Goal: Information Seeking & Learning: Check status

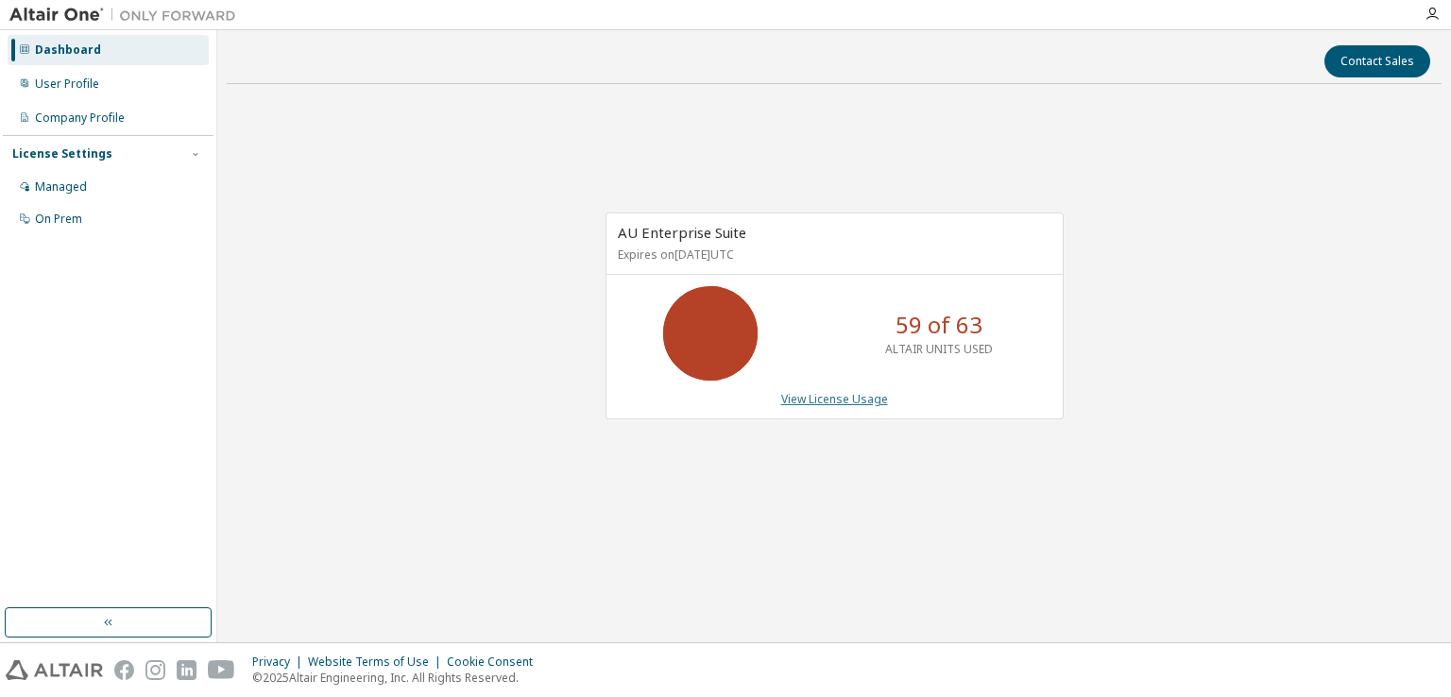
click at [820, 399] on link "View License Usage" at bounding box center [834, 399] width 107 height 16
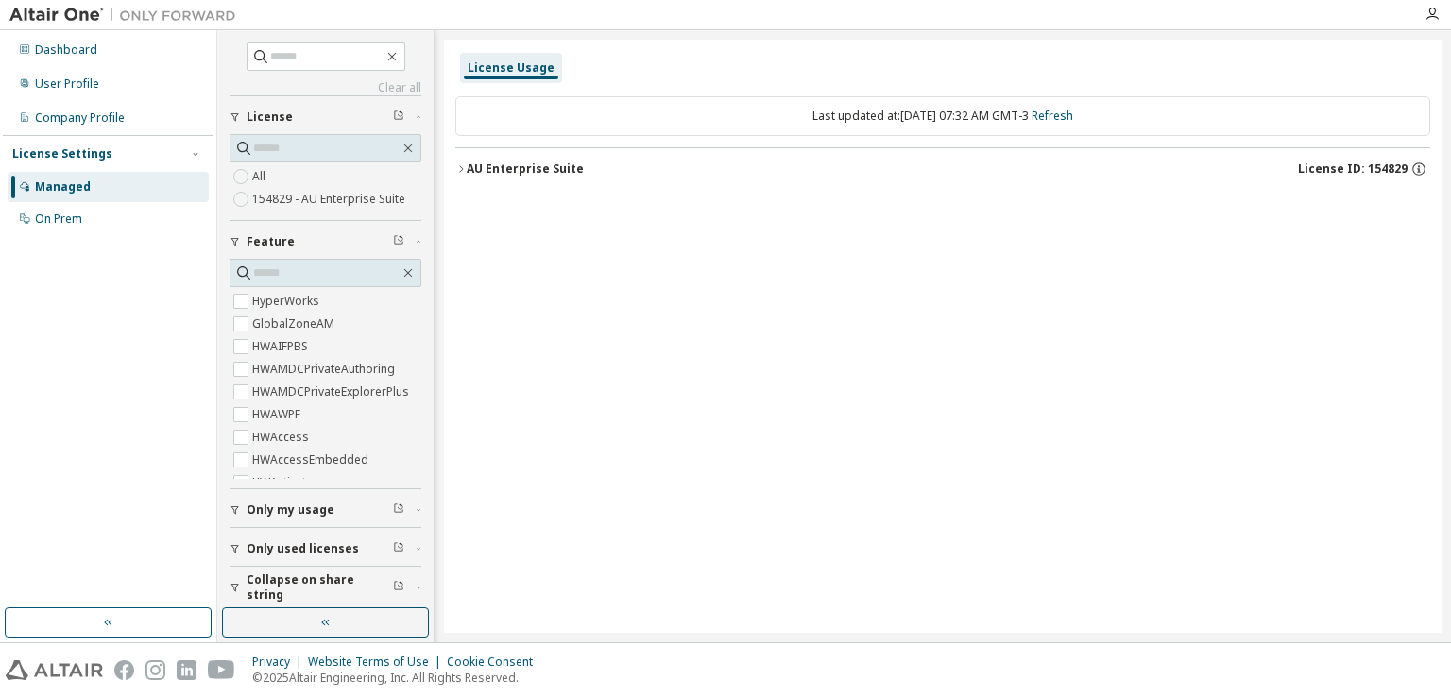
click at [301, 511] on span "Only my usage" at bounding box center [291, 510] width 88 height 15
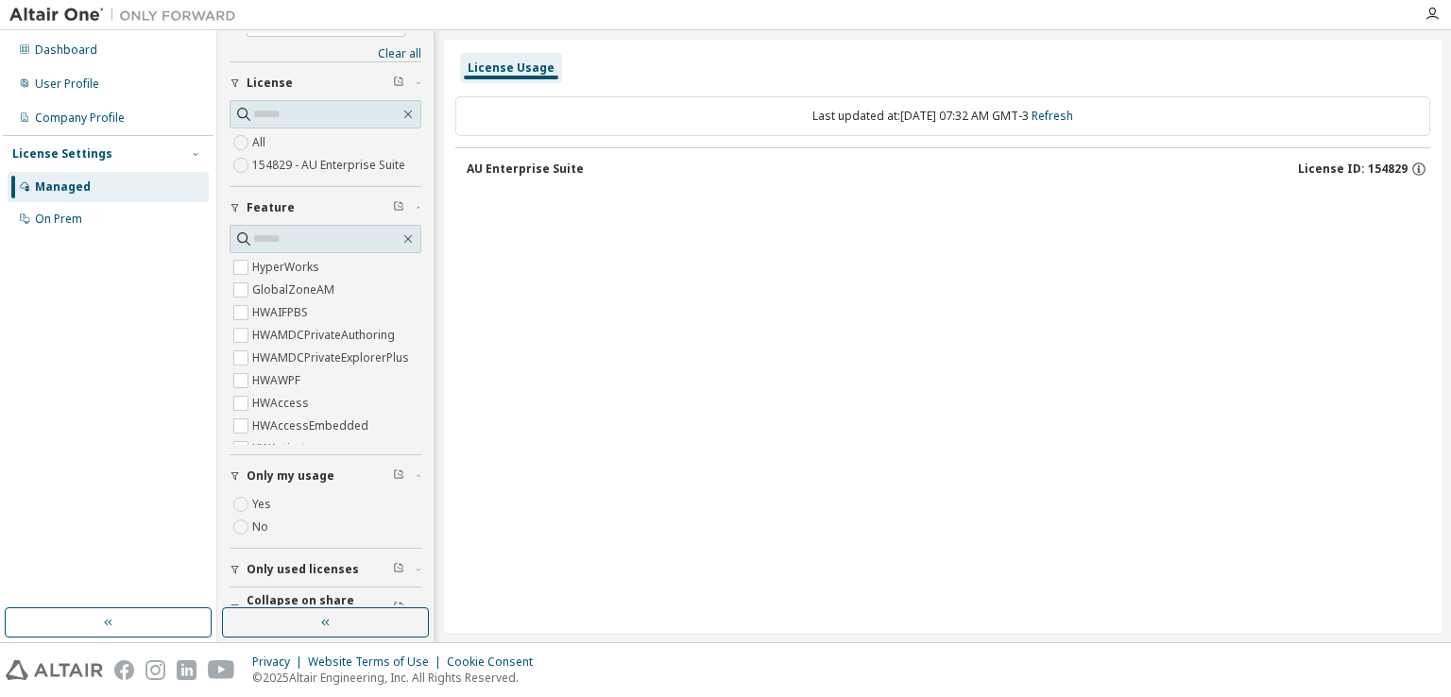
scroll to position [60, 0]
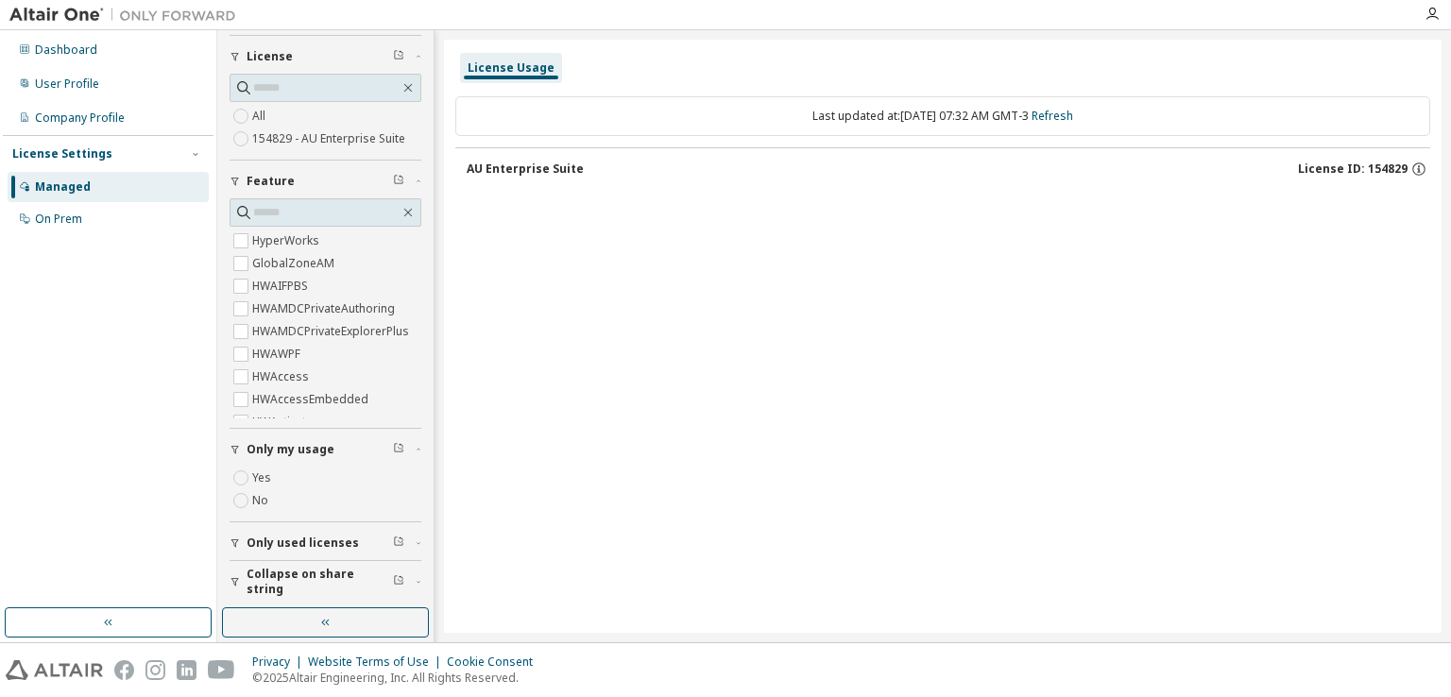
click at [322, 541] on span "Only used licenses" at bounding box center [303, 543] width 112 height 15
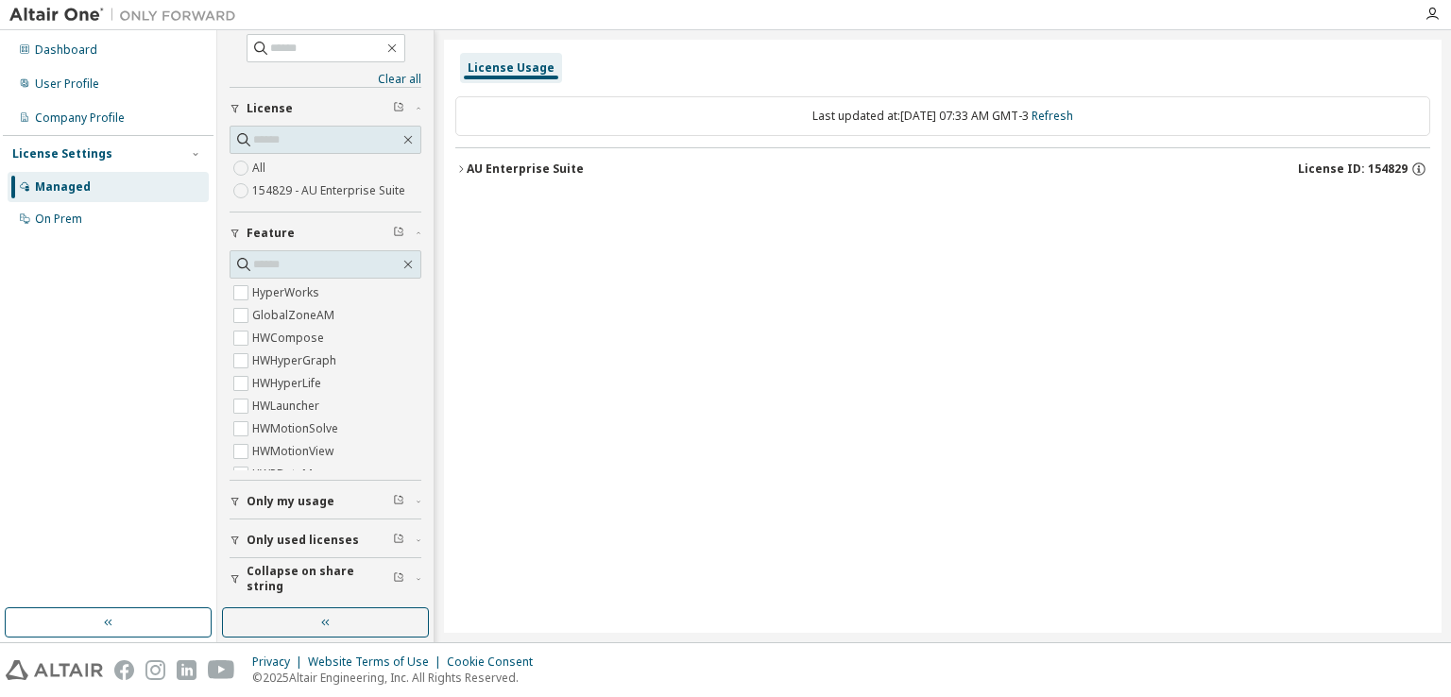
scroll to position [7, 0]
click at [544, 175] on div "AU Enterprise Suite" at bounding box center [525, 169] width 117 height 15
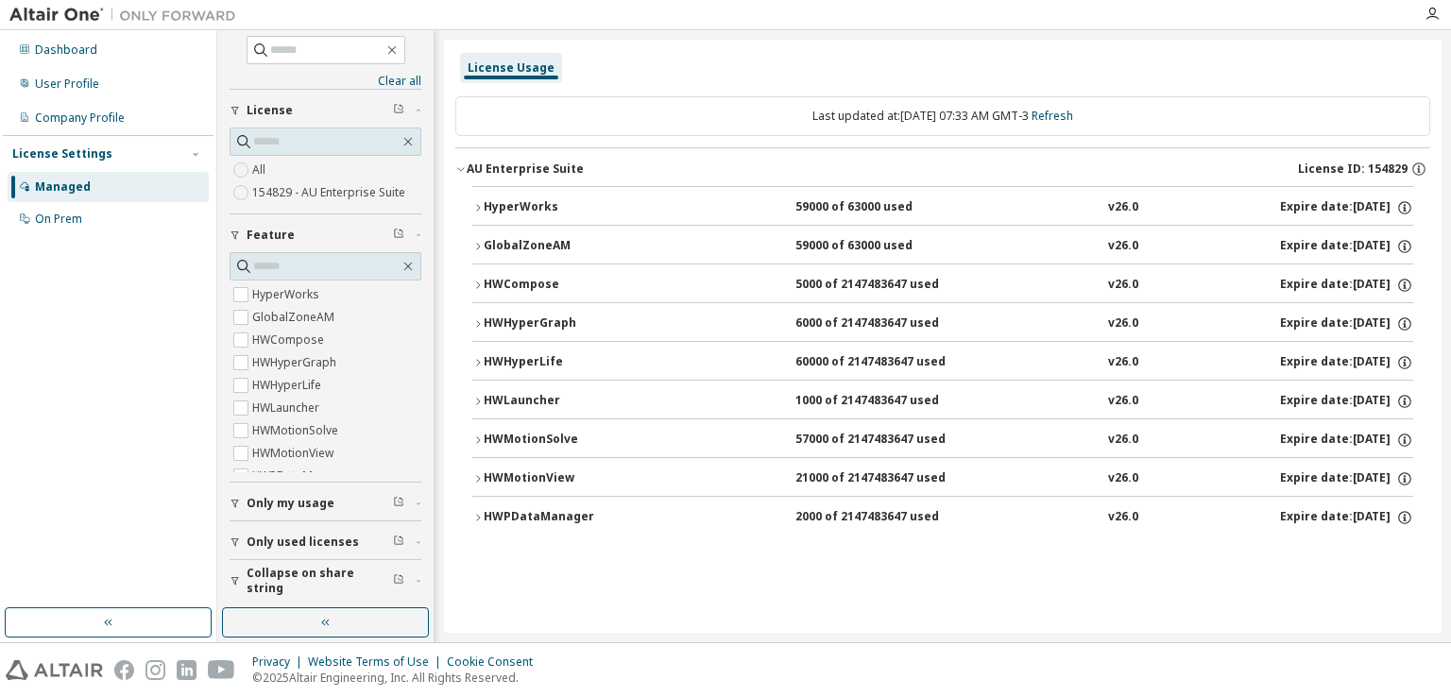
click at [527, 475] on div "HWMotionView" at bounding box center [569, 478] width 170 height 17
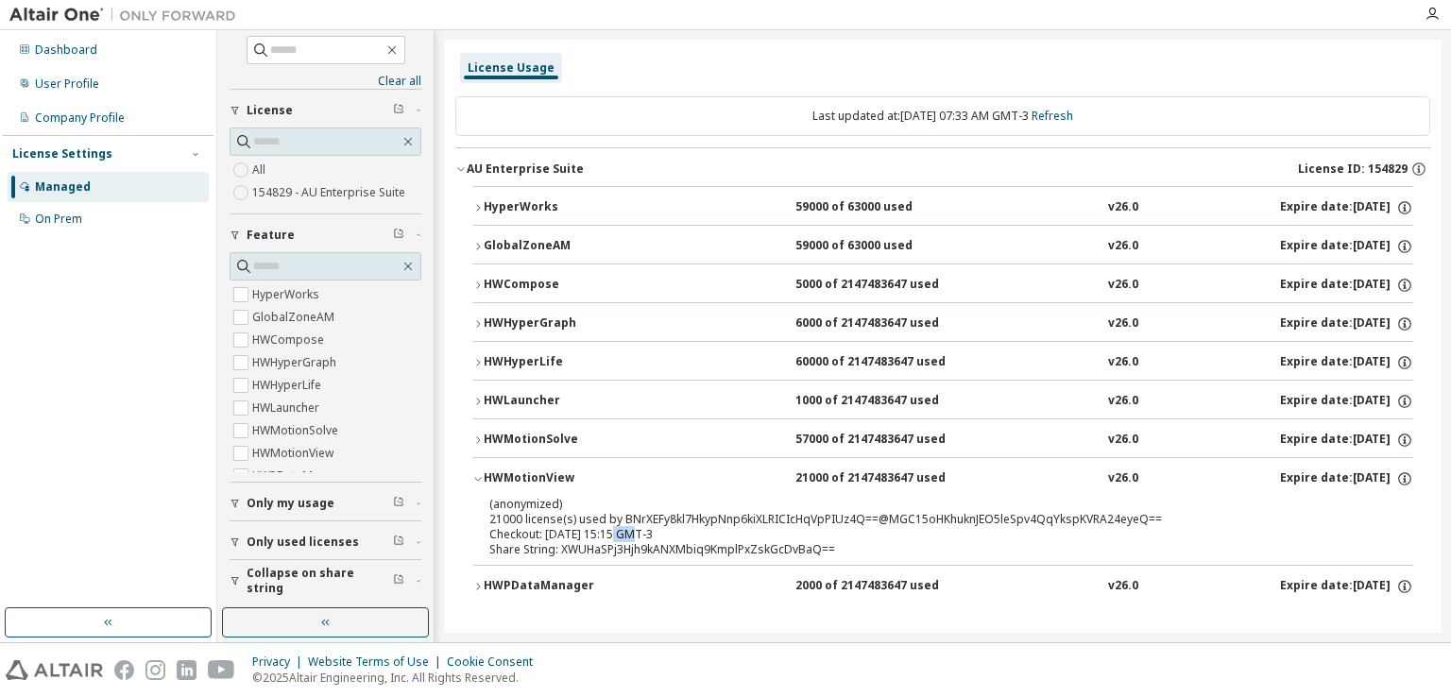
drag, startPoint x: 616, startPoint y: 535, endPoint x: 627, endPoint y: 532, distance: 11.7
click at [627, 532] on div "Checkout: 2025-10-01 15:15 GMT-3" at bounding box center [920, 534] width 862 height 15
click at [1396, 479] on icon "button" at bounding box center [1404, 478] width 17 height 17
click at [922, 474] on div "21000 of 2147483647 used" at bounding box center [880, 478] width 170 height 17
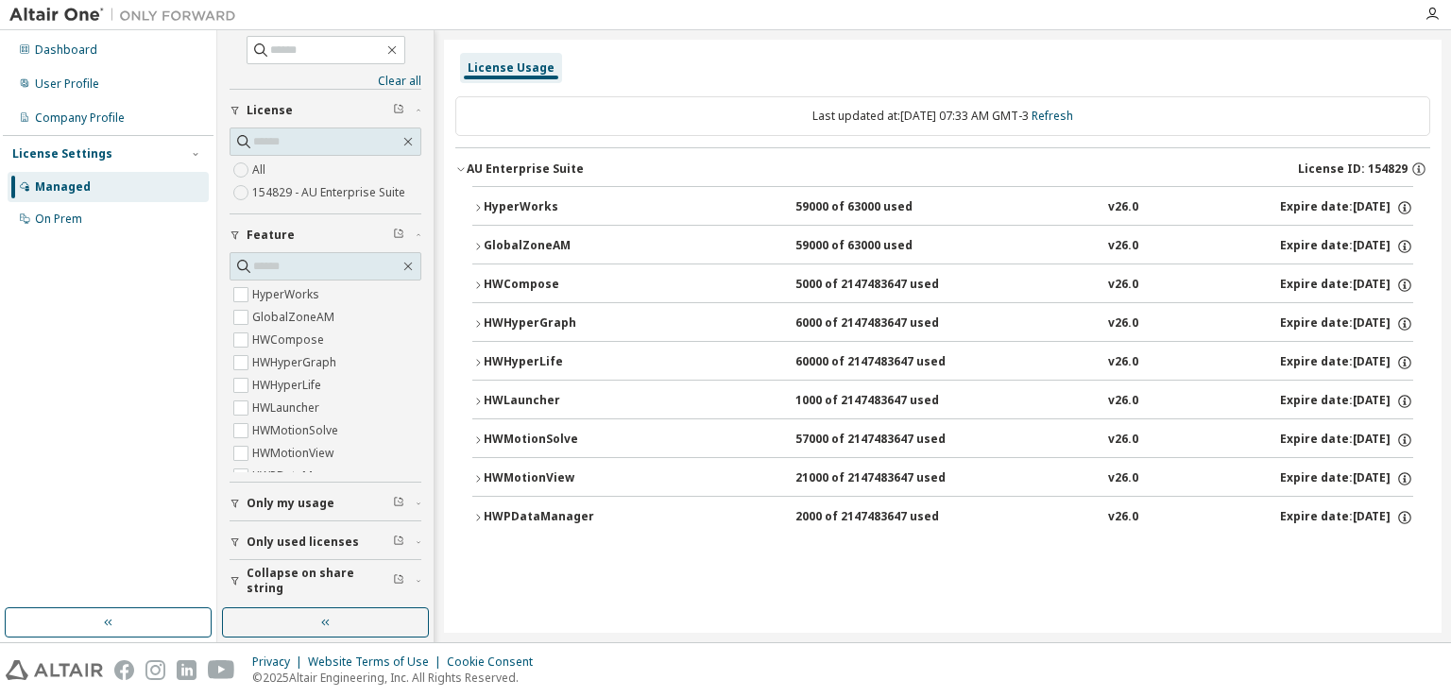
click at [922, 474] on div "21000 of 2147483647 used" at bounding box center [880, 478] width 170 height 17
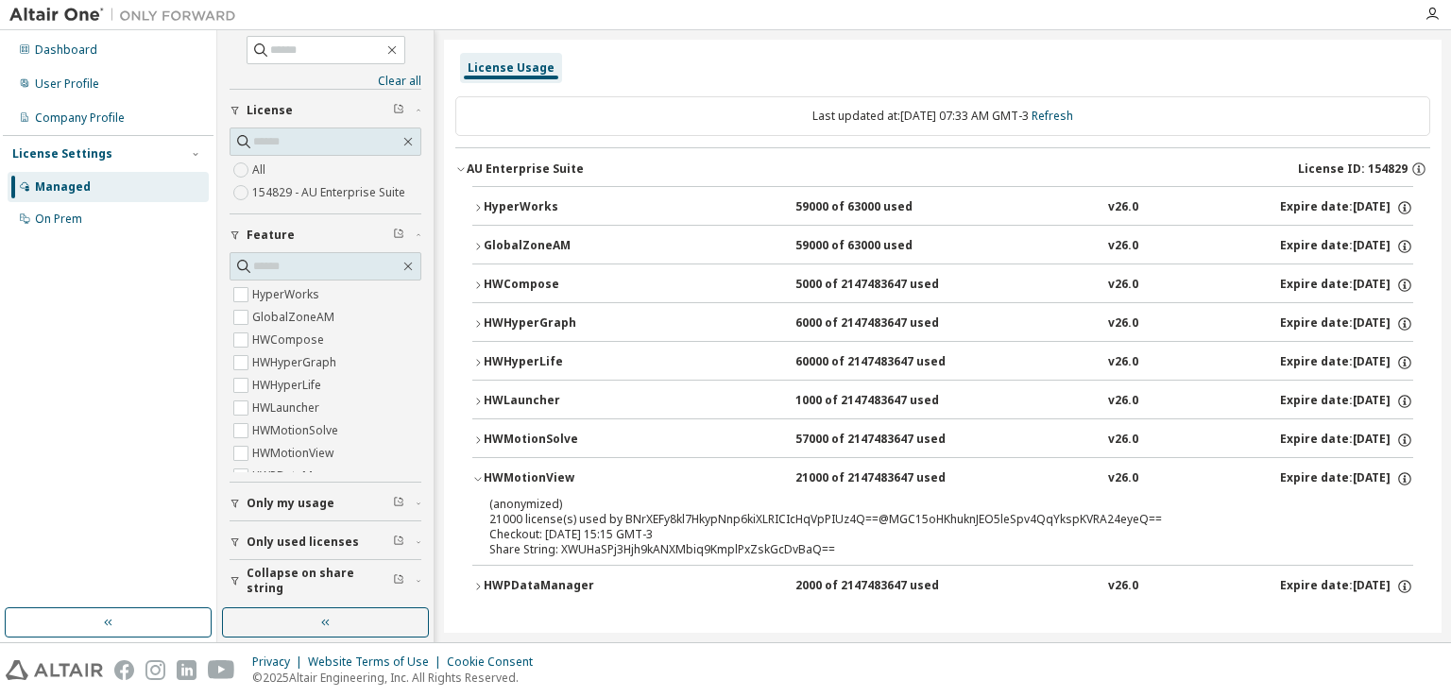
click at [743, 519] on div "(anonymized) 21000 license(s) used by BNrXEFy8kl7HkypNnp6kiXLRICIcHqVpPIUz4Q==@…" at bounding box center [920, 511] width 862 height 31
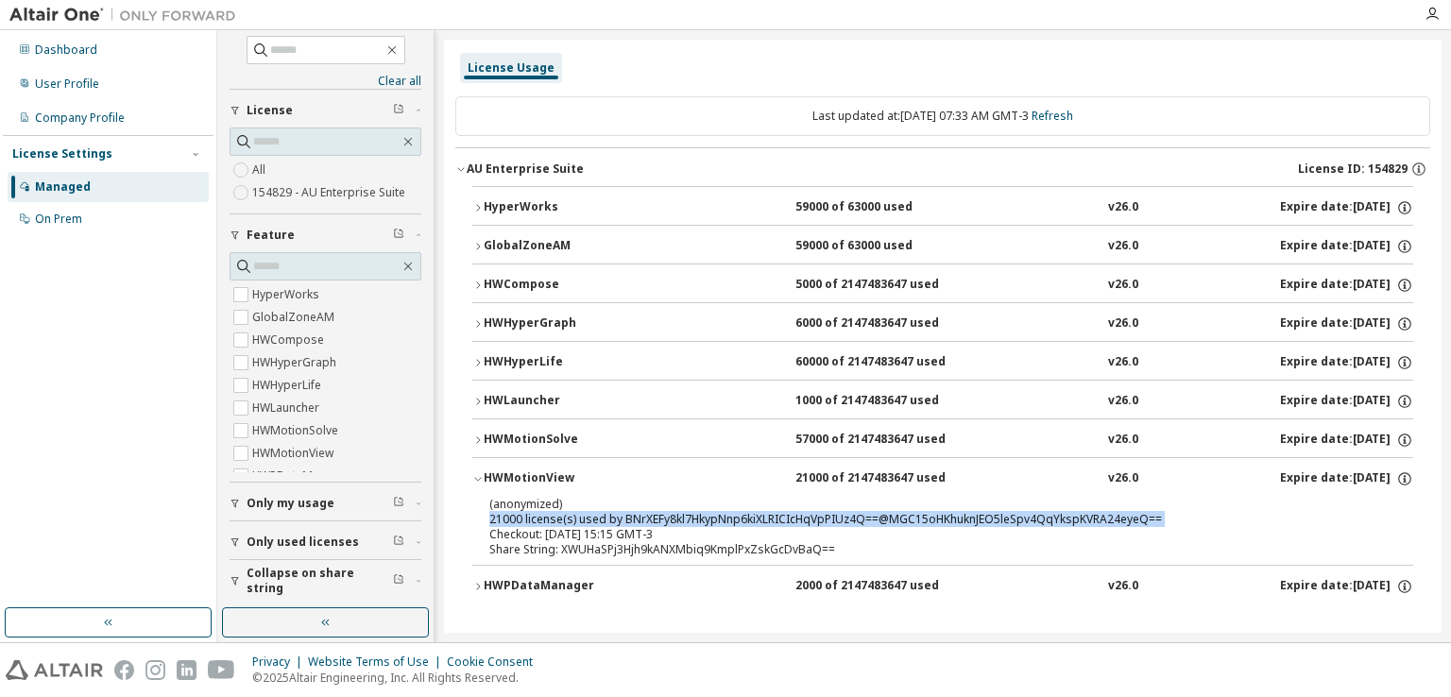
click at [743, 519] on div "(anonymized) 21000 license(s) used by BNrXEFy8kl7HkypNnp6kiXLRICIcHqVpPIUz4Q==@…" at bounding box center [920, 511] width 862 height 31
click at [740, 519] on div "(anonymized) 21000 license(s) used by BNrXEFy8kl7HkypNnp6kiXLRICIcHqVpPIUz4Q==@…" at bounding box center [920, 511] width 862 height 31
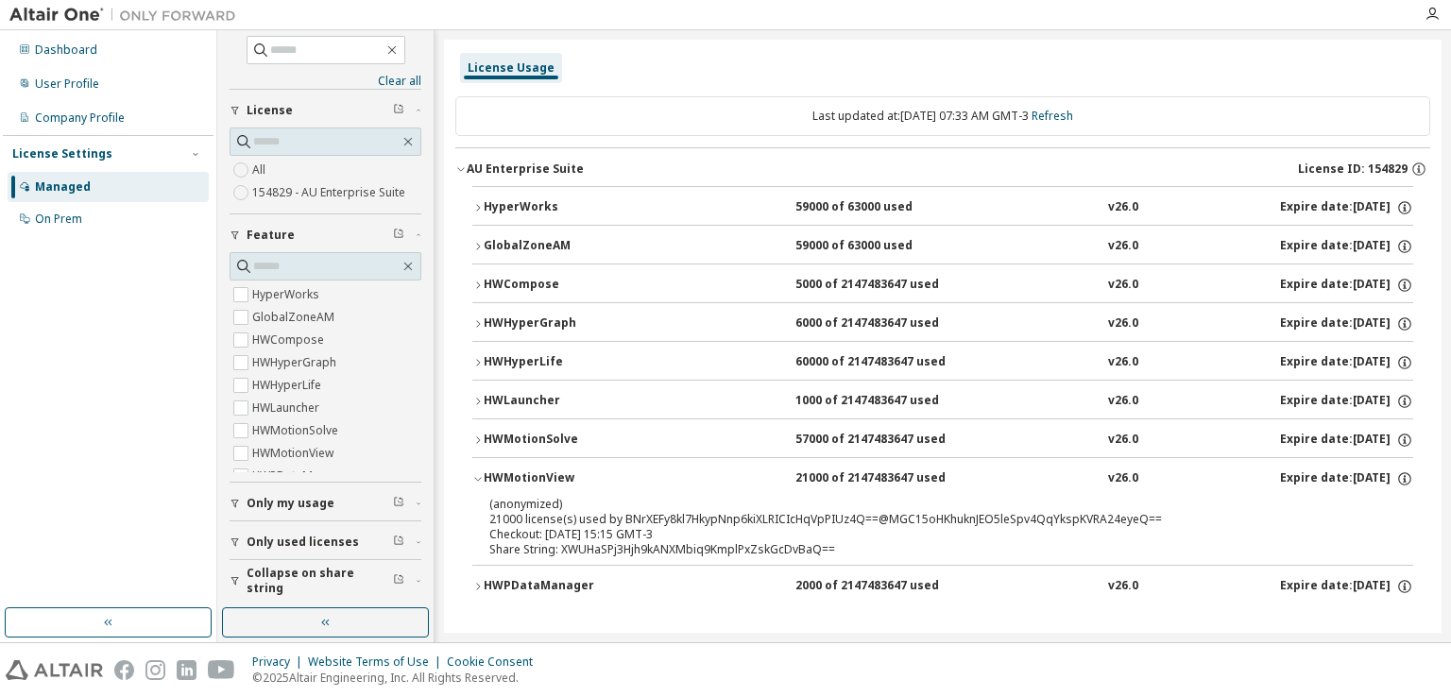
click at [545, 359] on div "HWHyperLife" at bounding box center [569, 362] width 170 height 17
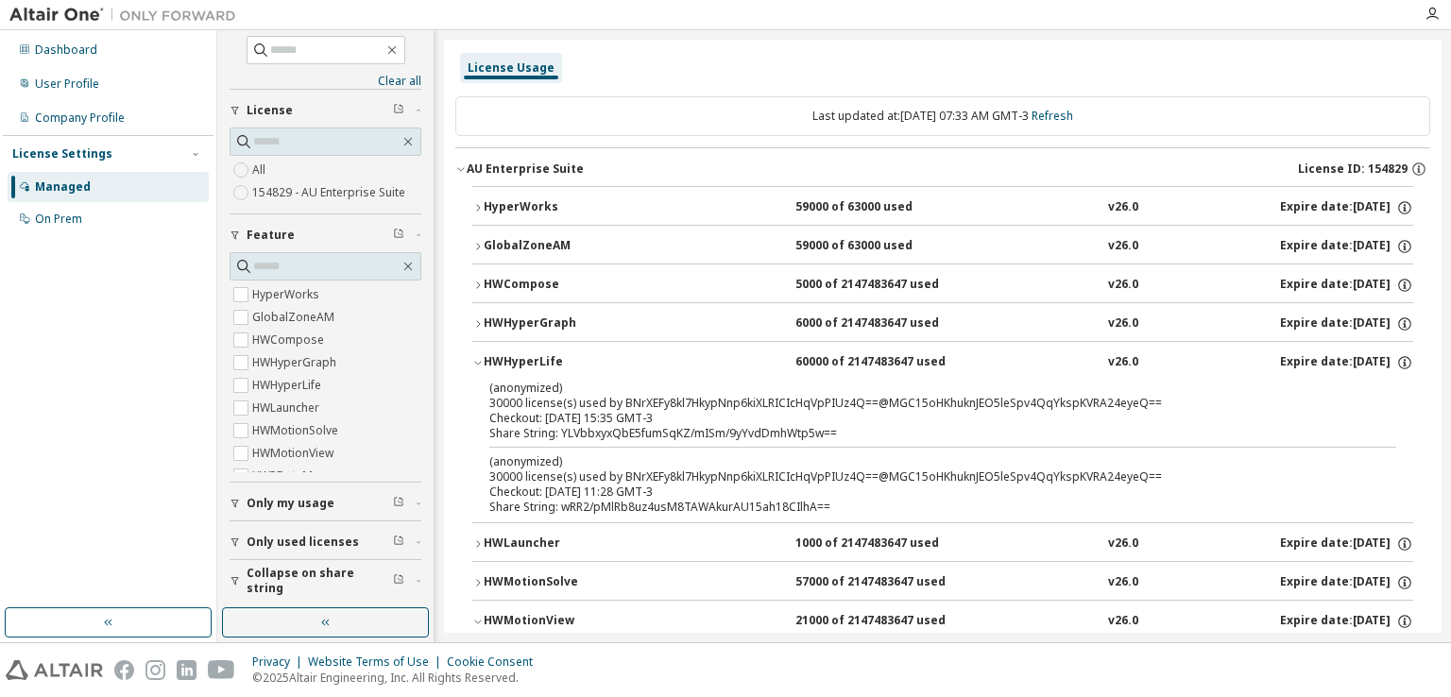
drag, startPoint x: 899, startPoint y: 359, endPoint x: 872, endPoint y: 383, distance: 36.2
click at [872, 383] on div "HWHyperLife 60000 of 2147483647 used v26.0 Expire date: 2025-12-20 (anonymized)…" at bounding box center [942, 431] width 941 height 181
click at [525, 354] on div "HWHyperLife" at bounding box center [569, 362] width 170 height 17
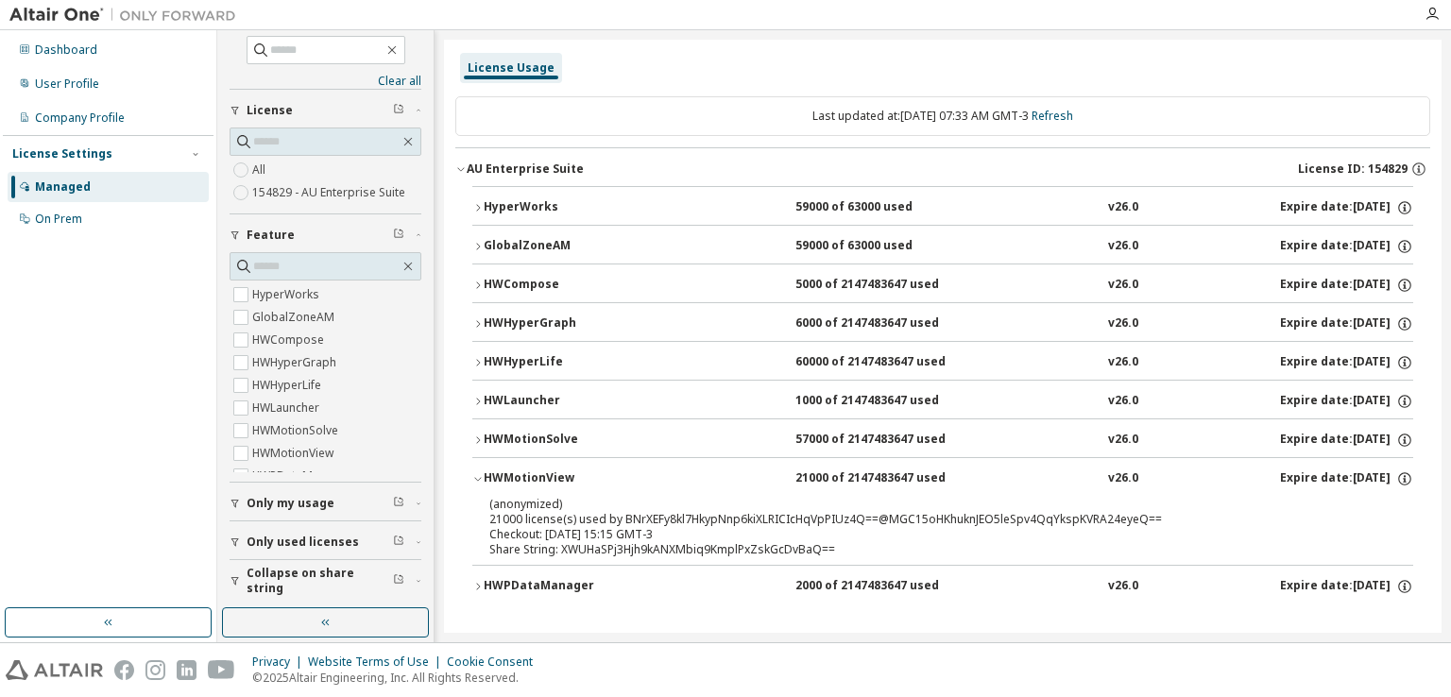
click at [525, 354] on div "HWHyperLife" at bounding box center [569, 362] width 170 height 17
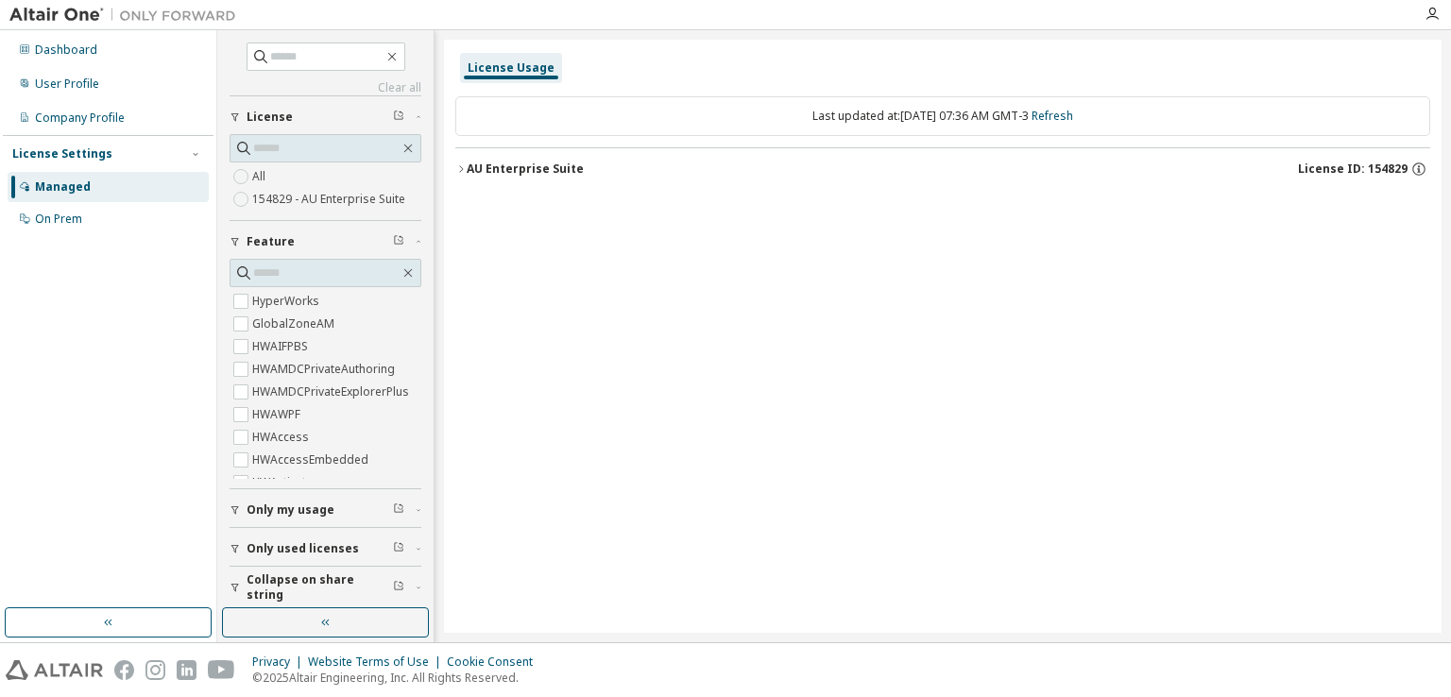
click at [325, 553] on span "Only used licenses" at bounding box center [303, 548] width 112 height 15
click at [284, 580] on div "Yes No" at bounding box center [326, 588] width 192 height 45
click at [264, 572] on label "Yes" at bounding box center [263, 577] width 23 height 23
click at [611, 170] on div "AU Enterprise Suite License ID: 154829" at bounding box center [949, 169] width 964 height 17
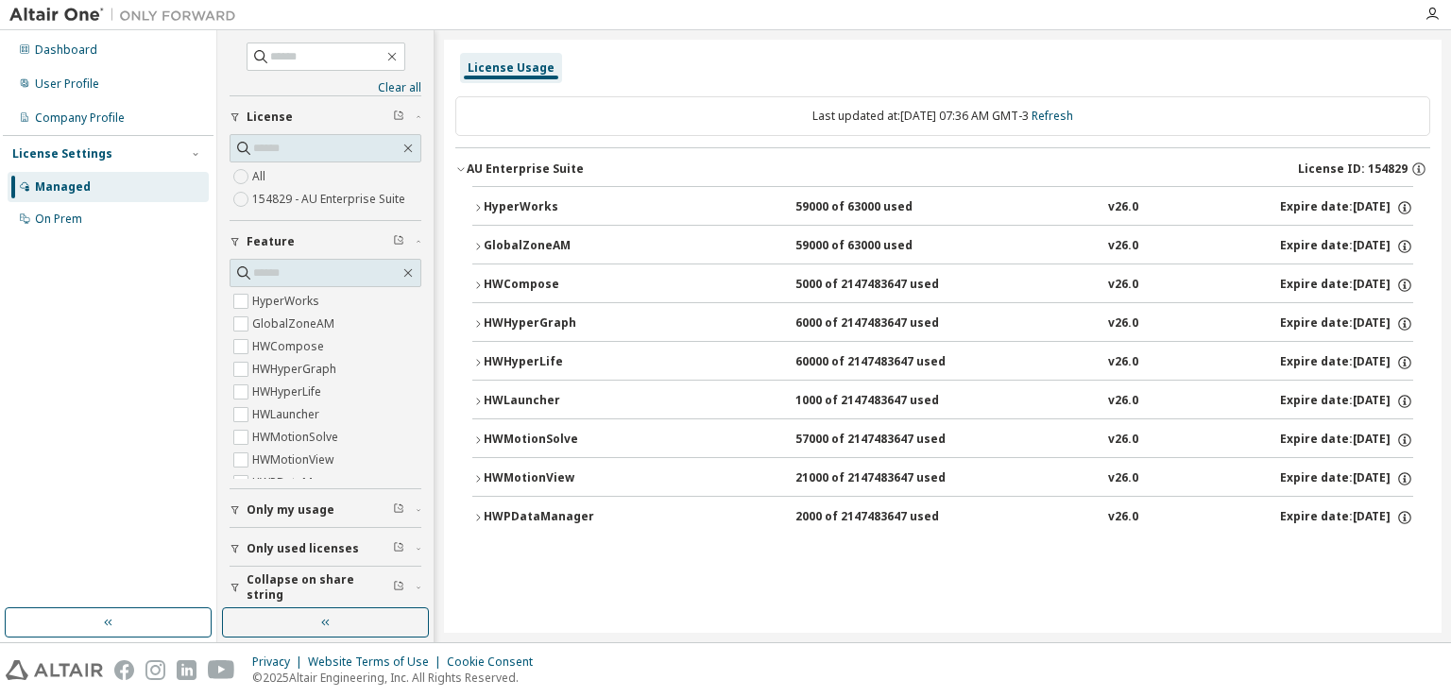
click at [930, 564] on div "License Usage Last updated at: Thu 2025-10-02 07:36 AM GMT-3 Refresh AU Enterpr…" at bounding box center [943, 336] width 998 height 593
click at [546, 208] on div "HyperWorks" at bounding box center [569, 207] width 170 height 17
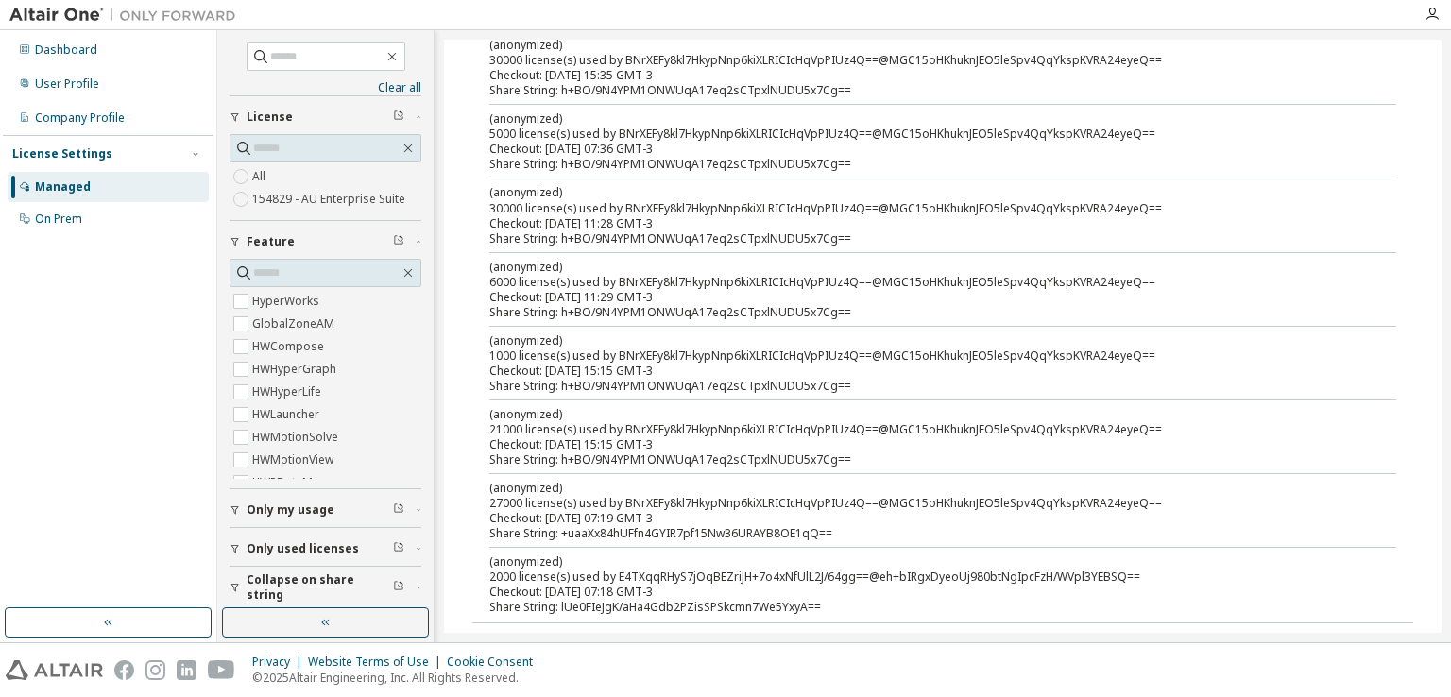
scroll to position [283, 0]
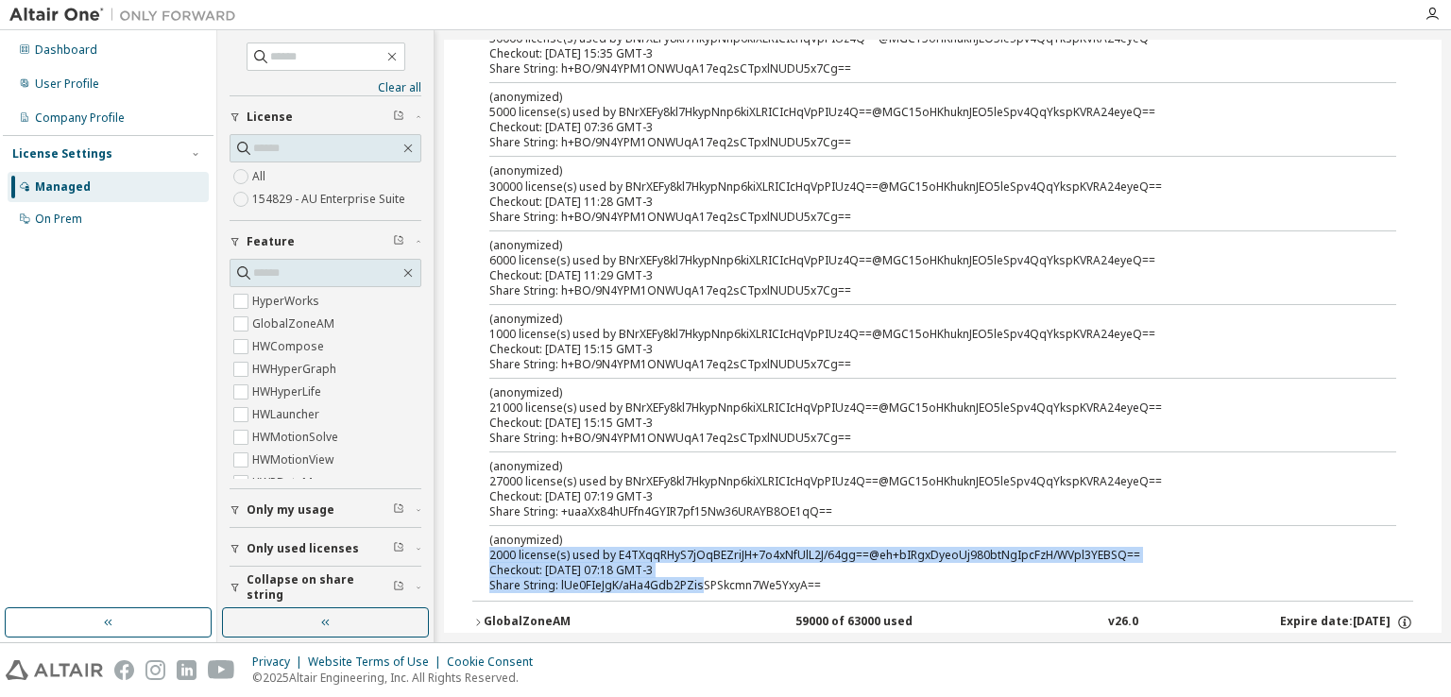
drag, startPoint x: 700, startPoint y: 590, endPoint x: 582, endPoint y: 530, distance: 132.7
click at [582, 532] on div "(anonymized) 2000 license(s) used by E4TXqqRHyS7jOqBEZriJH+7o4xNfUlL2J/64gg==@e…" at bounding box center [920, 562] width 862 height 61
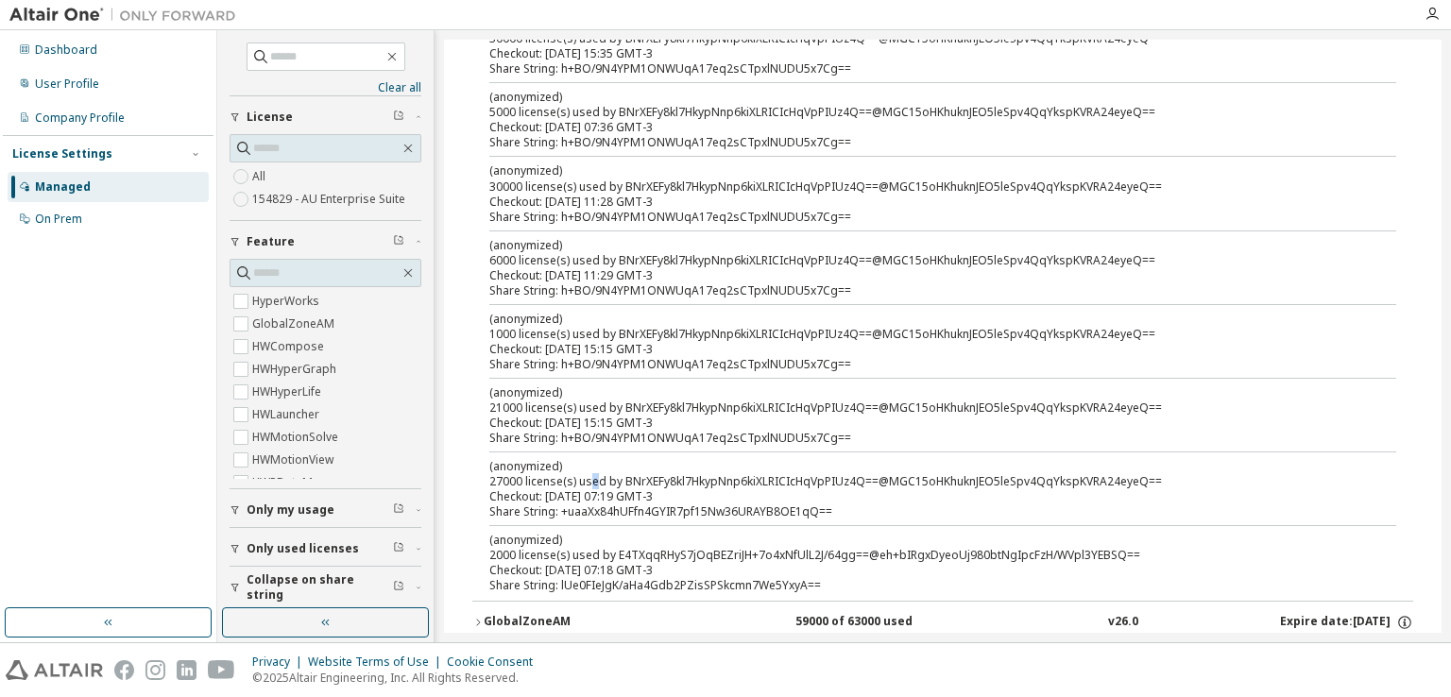
click at [593, 471] on div "(anonymized) 27000 license(s) used by BNrXEFy8kl7HkypNnp6kiXLRICIcHqVpPIUz4Q==@…" at bounding box center [920, 473] width 862 height 31
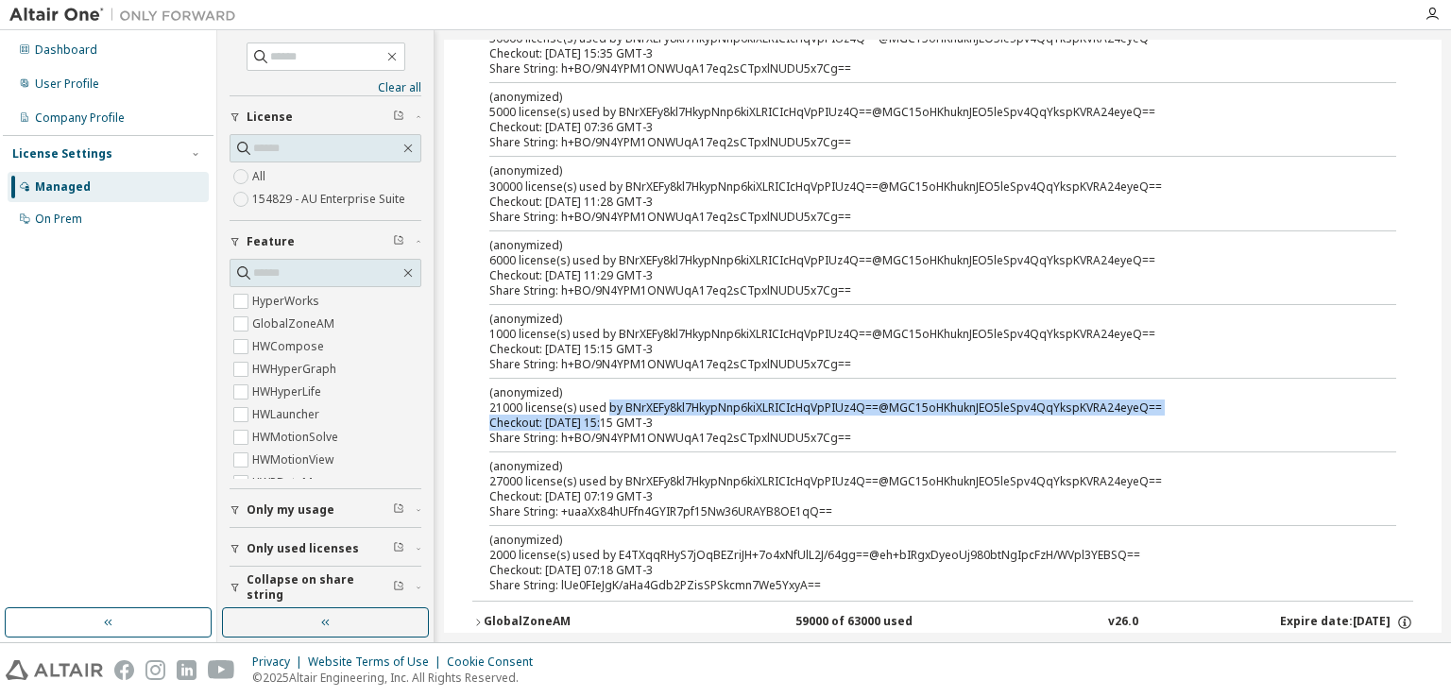
drag, startPoint x: 602, startPoint y: 420, endPoint x: 610, endPoint y: 384, distance: 36.9
click at [607, 402] on div "(anonymized) 21000 license(s) used by BNrXEFy8kl7HkypNnp6kiXLRICIcHqVpPIUz4Q==@…" at bounding box center [920, 407] width 862 height 46
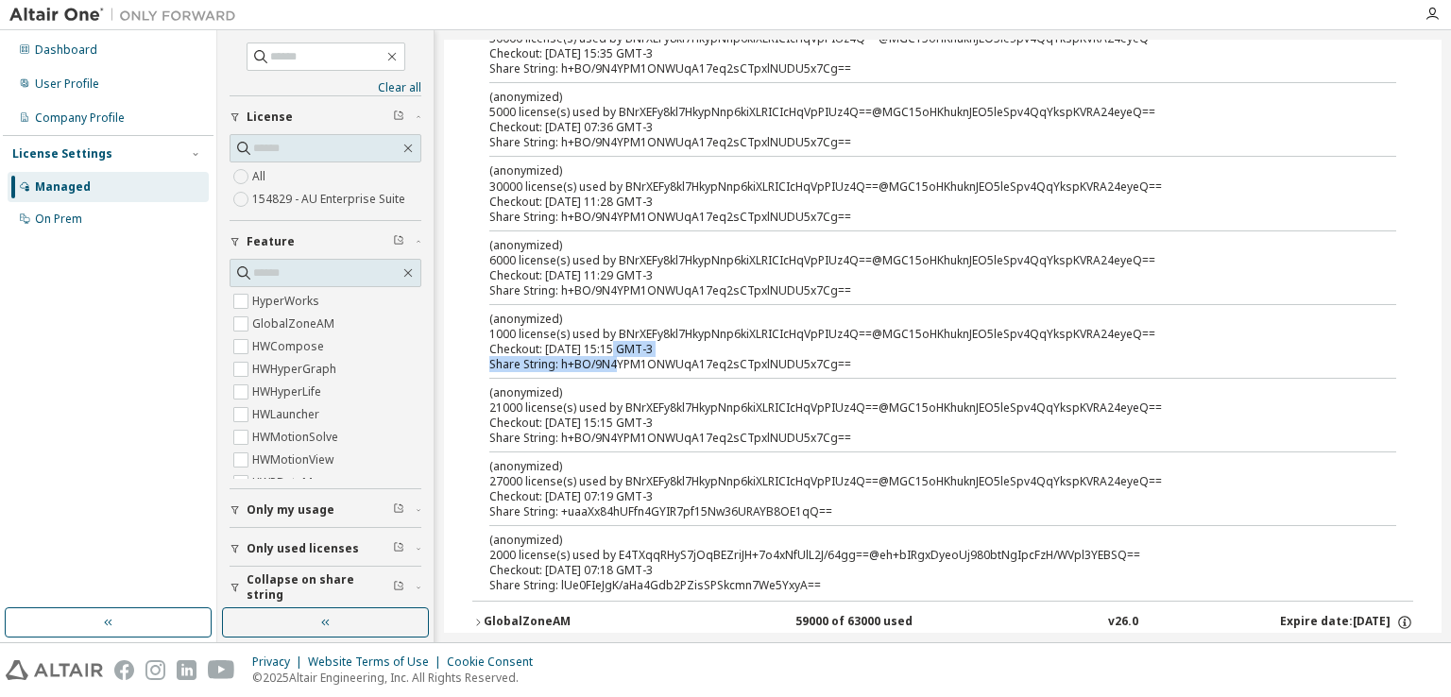
drag, startPoint x: 612, startPoint y: 360, endPoint x: 612, endPoint y: 332, distance: 28.3
click at [612, 336] on div "(anonymized) 1000 license(s) used by BNrXEFy8kl7HkypNnp6kiXLRICIcHqVpPIUz4Q==@M…" at bounding box center [920, 341] width 862 height 61
drag, startPoint x: 611, startPoint y: 284, endPoint x: 611, endPoint y: 265, distance: 19.8
click at [611, 268] on div "(anonymized) 6000 license(s) used by BNrXEFy8kl7HkypNnp6kiXLRICIcHqVpPIUz4Q==@M…" at bounding box center [920, 267] width 862 height 61
drag, startPoint x: 609, startPoint y: 210, endPoint x: 610, endPoint y: 183, distance: 26.5
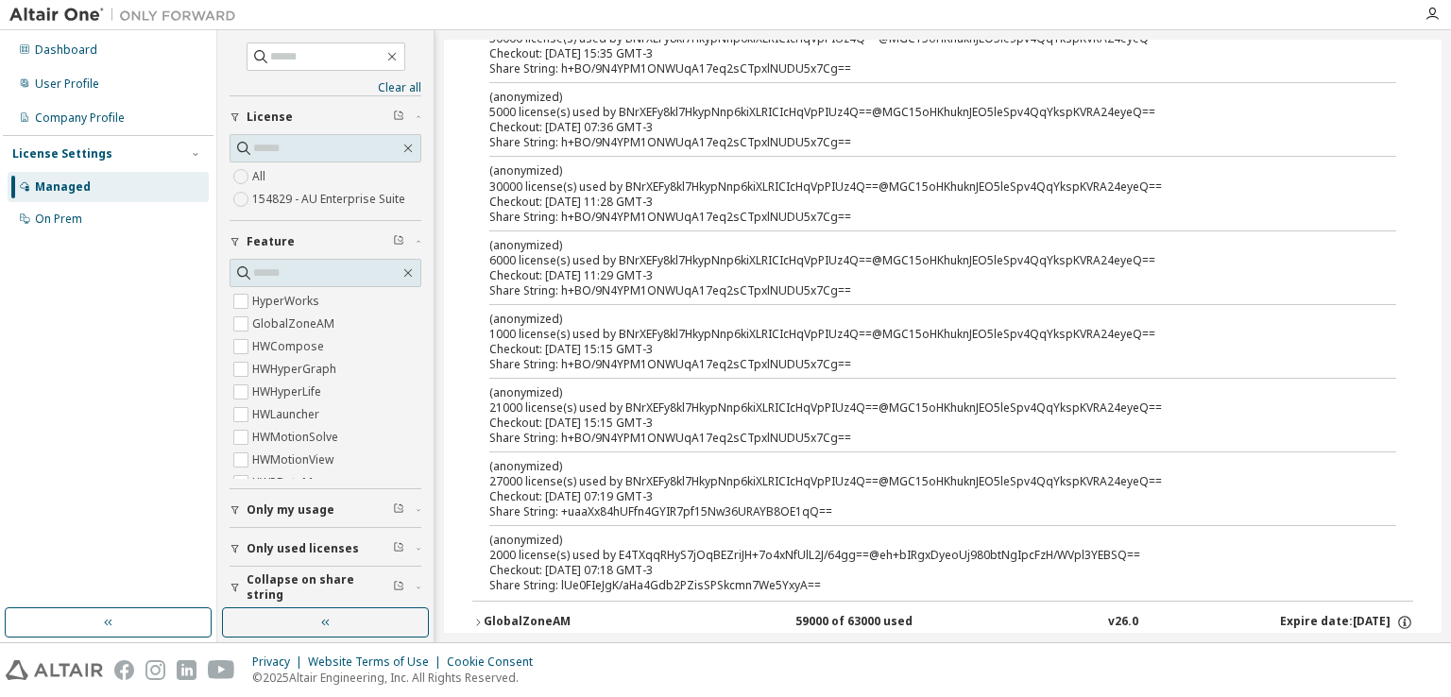
click at [609, 210] on div "Share String: h+BO/9N4YPM1ONWUqA17eq2sCTpxlNUDU5x7Cg==" at bounding box center [920, 217] width 862 height 15
click at [613, 139] on div "Share String: h+BO/9N4YPM1ONWUqA17eq2sCTpxlNUDU5x7Cg==" at bounding box center [920, 142] width 862 height 15
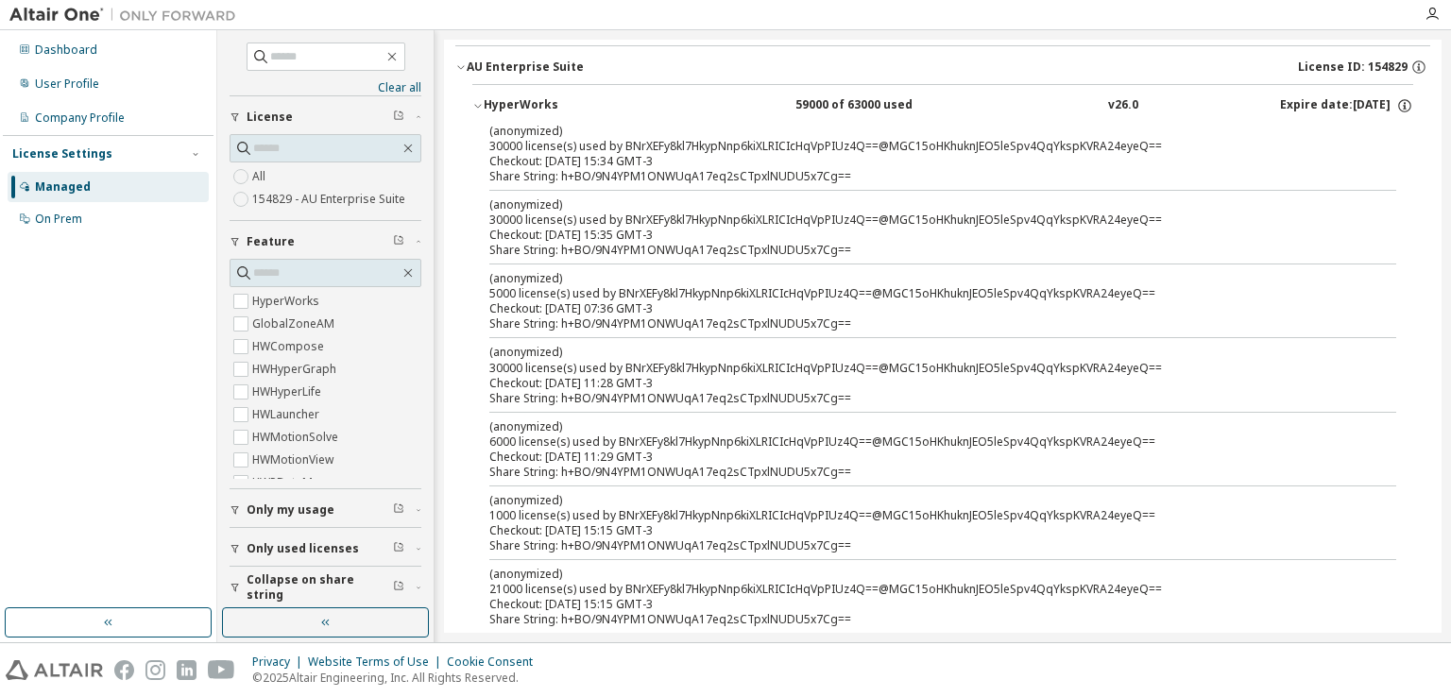
scroll to position [94, 0]
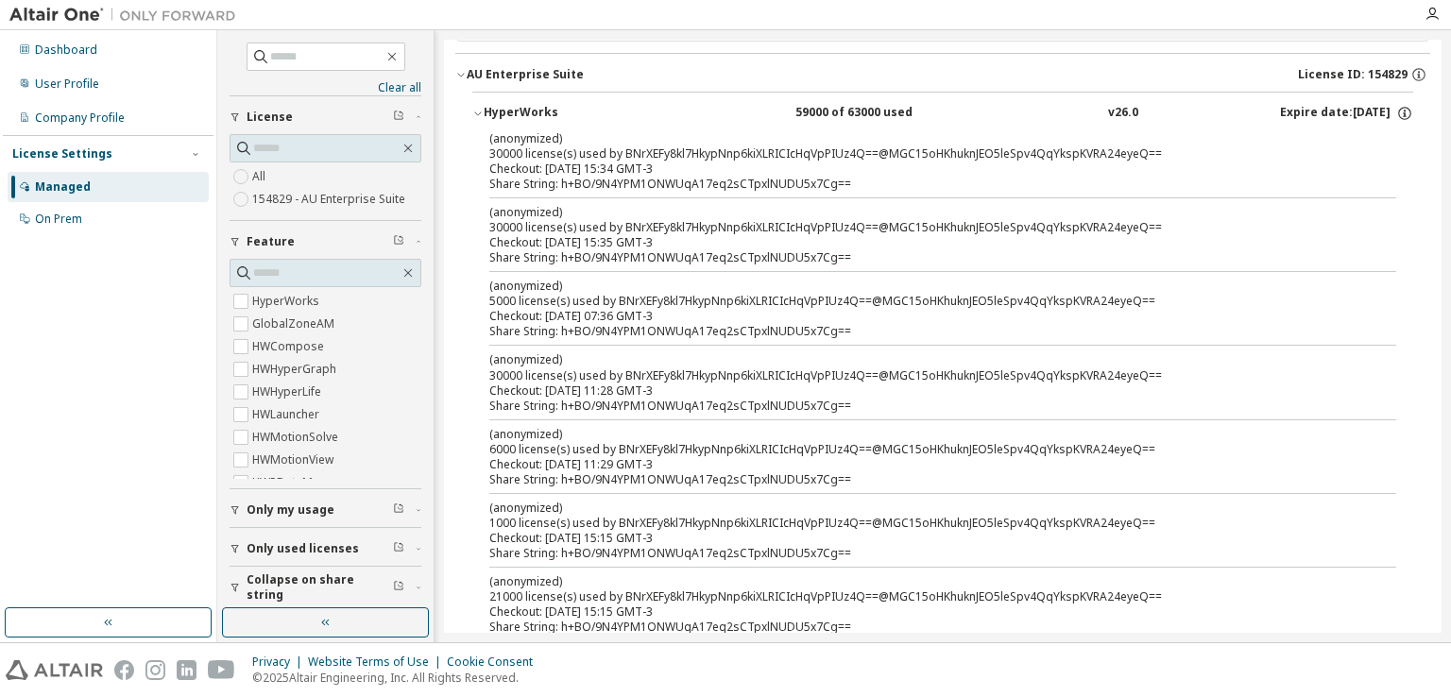
click at [618, 224] on div "(anonymized) 30000 license(s) used by BNrXEFy8kl7HkypNnp6kiXLRICIcHqVpPIUz4Q==@…" at bounding box center [920, 219] width 862 height 31
click at [628, 179] on div "Share String: h+BO/9N4YPM1ONWUqA17eq2sCTpxlNUDU5x7Cg==" at bounding box center [920, 184] width 862 height 15
